Goal: Find specific page/section: Find specific page/section

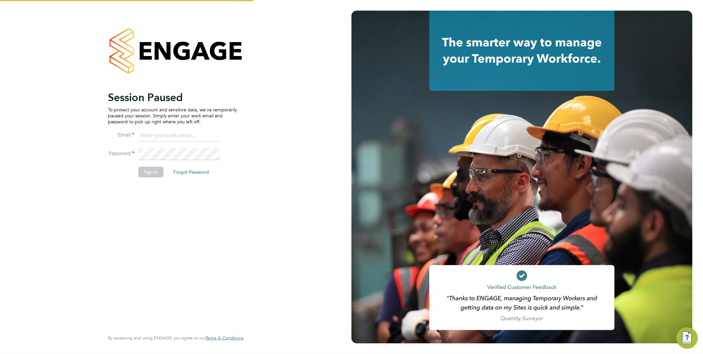
type input "[EMAIL_ADDRESS][DOMAIN_NAME]"
click at [147, 171] on button "Sign In" at bounding box center [150, 172] width 25 height 11
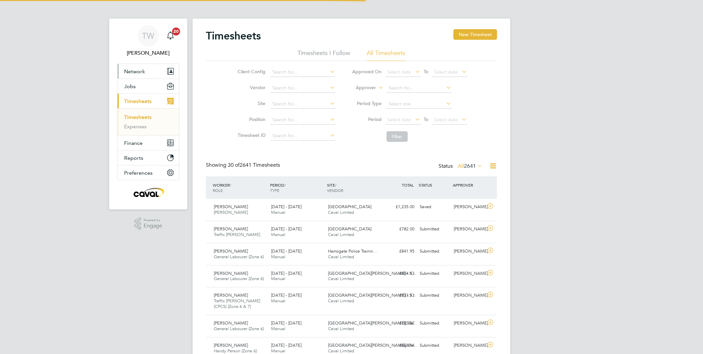
click at [143, 71] on span "Network" at bounding box center [134, 71] width 21 height 6
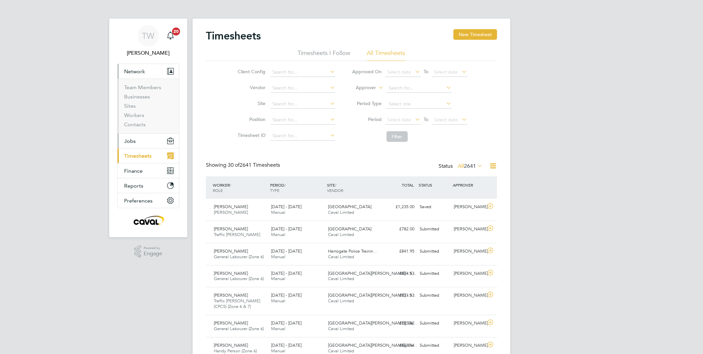
click at [134, 140] on span "Jobs" at bounding box center [130, 141] width 12 height 6
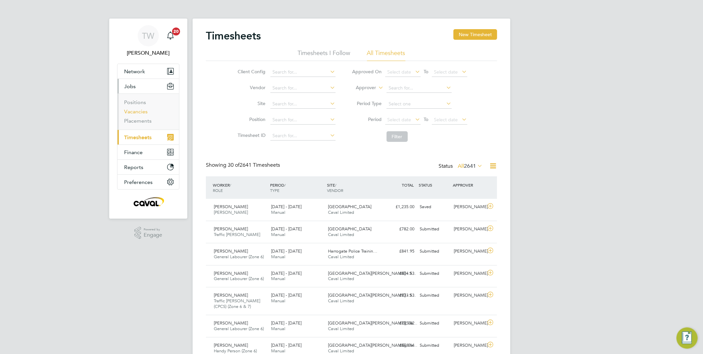
click at [139, 112] on link "Vacancies" at bounding box center [136, 111] width 24 height 6
